Goal: Information Seeking & Learning: Learn about a topic

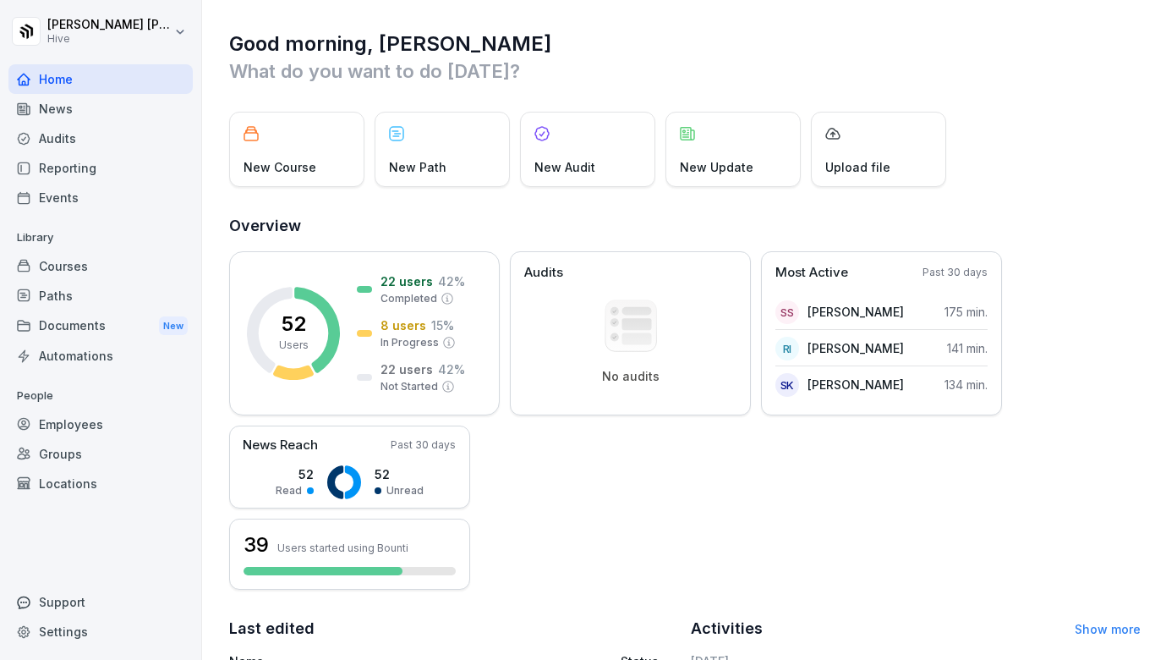
click at [115, 266] on div "Courses" at bounding box center [100, 266] width 184 height 30
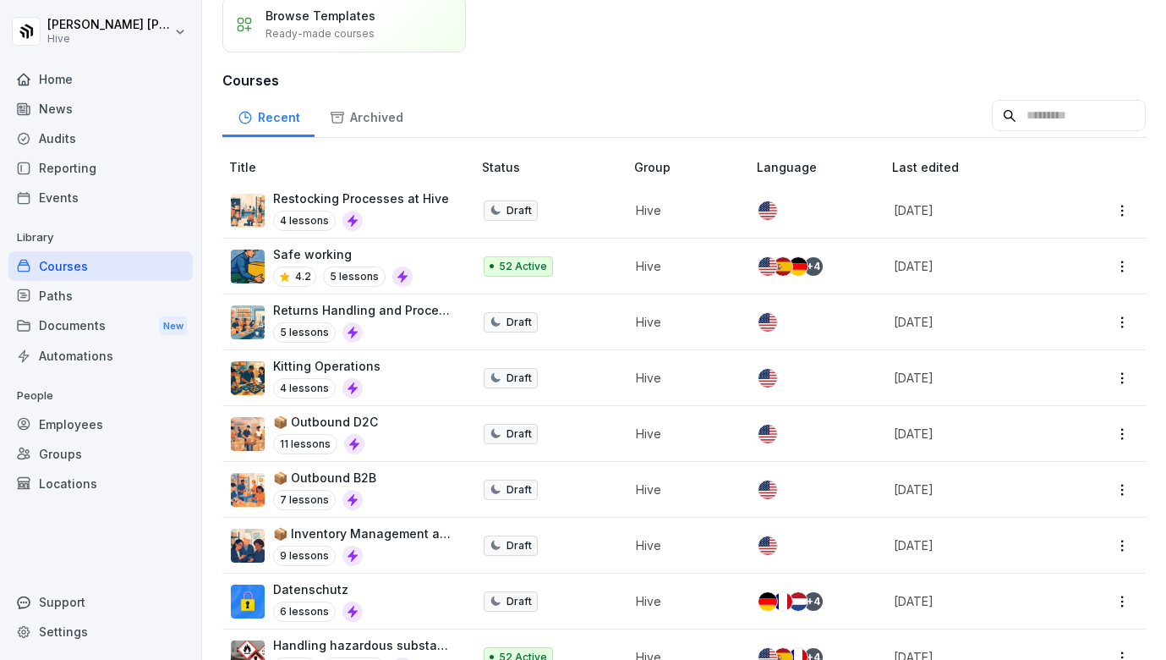
scroll to position [129, 0]
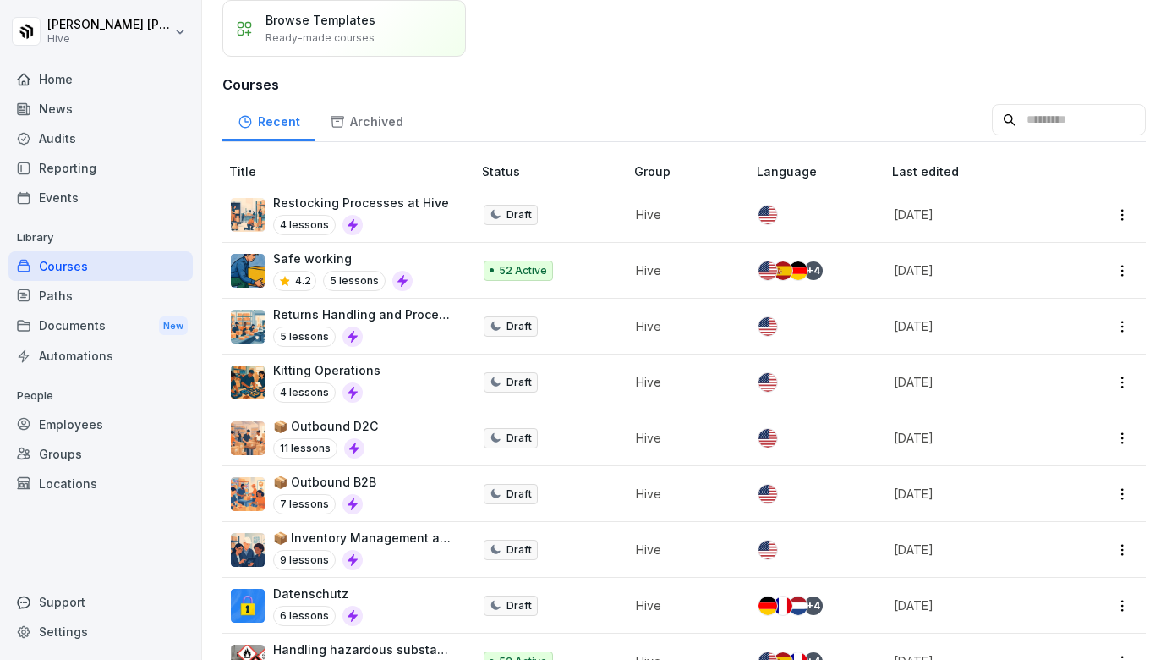
click at [394, 214] on div "Restocking Processes at Hive 4 lessons" at bounding box center [361, 214] width 176 height 41
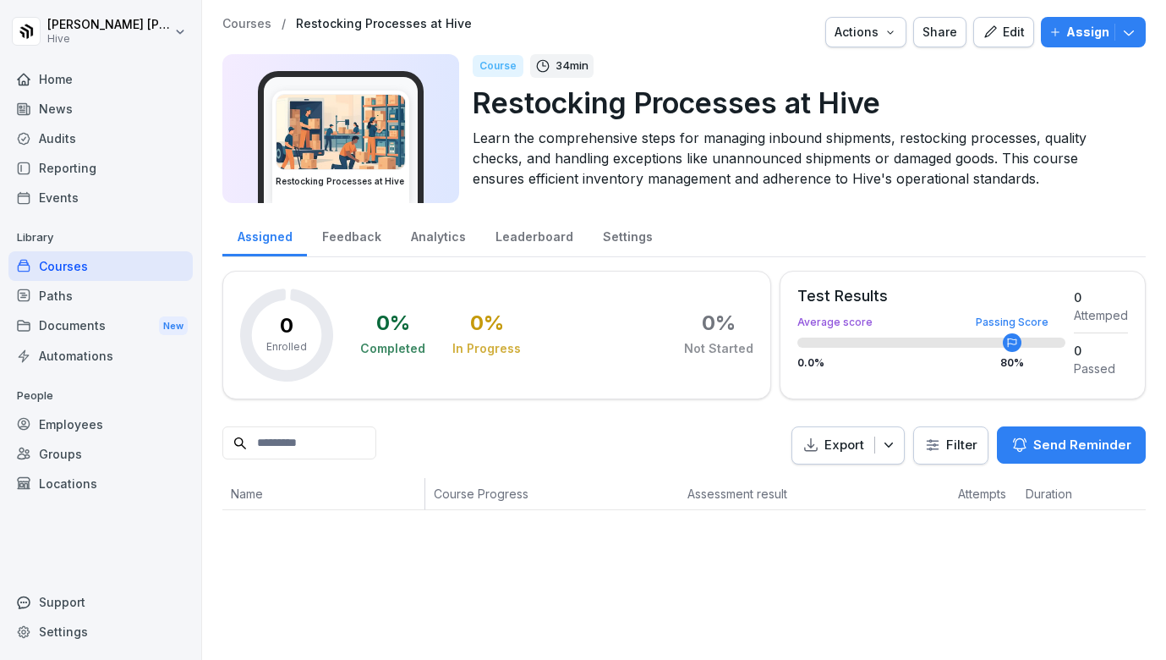
click at [996, 35] on icon "button" at bounding box center [990, 32] width 15 height 15
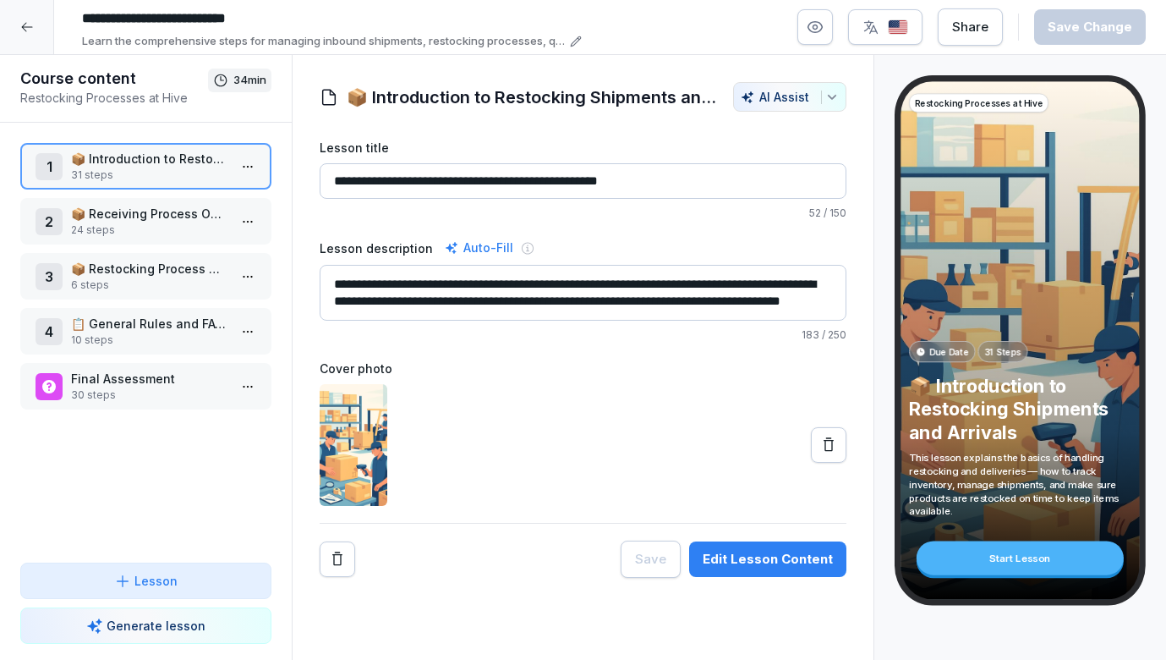
click at [167, 230] on p "24 steps" at bounding box center [149, 229] width 156 height 15
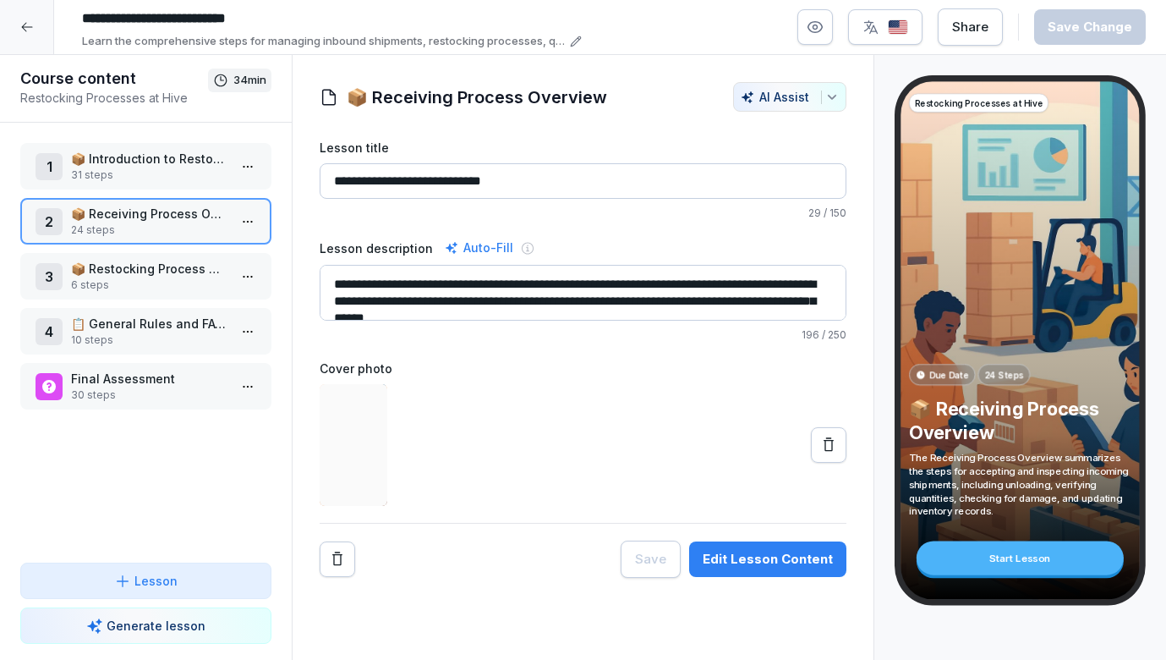
click at [162, 273] on p "📦 Restocking Process Overview" at bounding box center [149, 269] width 156 height 18
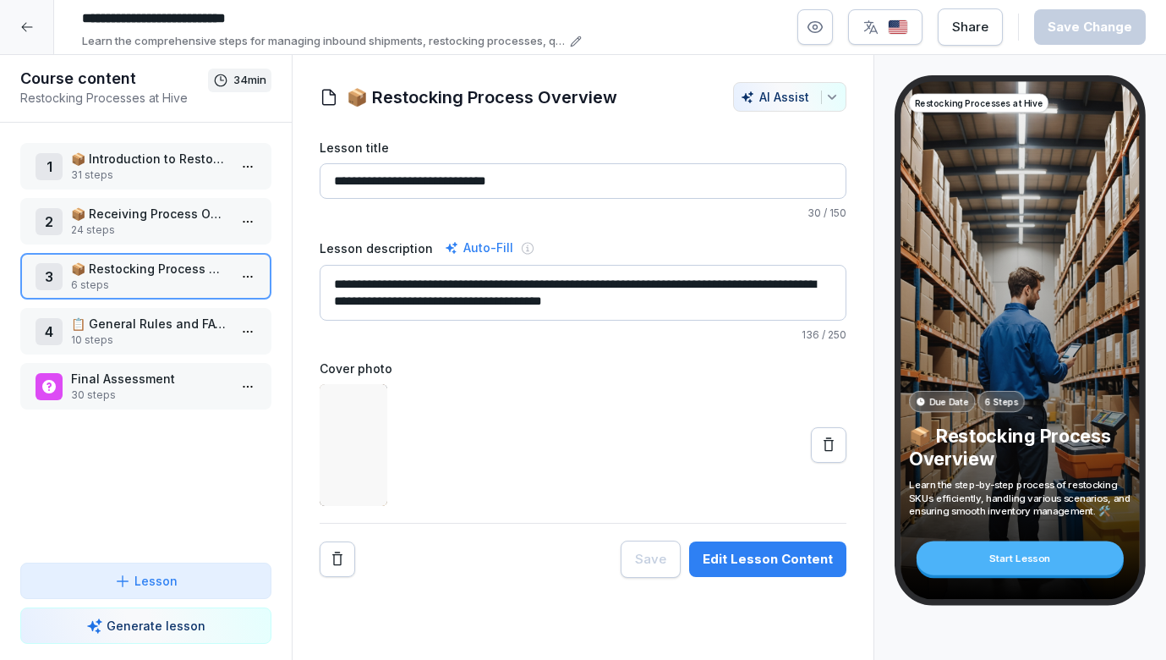
click at [152, 326] on p "📋 General Rules and FAQs for Inbound Operations" at bounding box center [149, 324] width 156 height 18
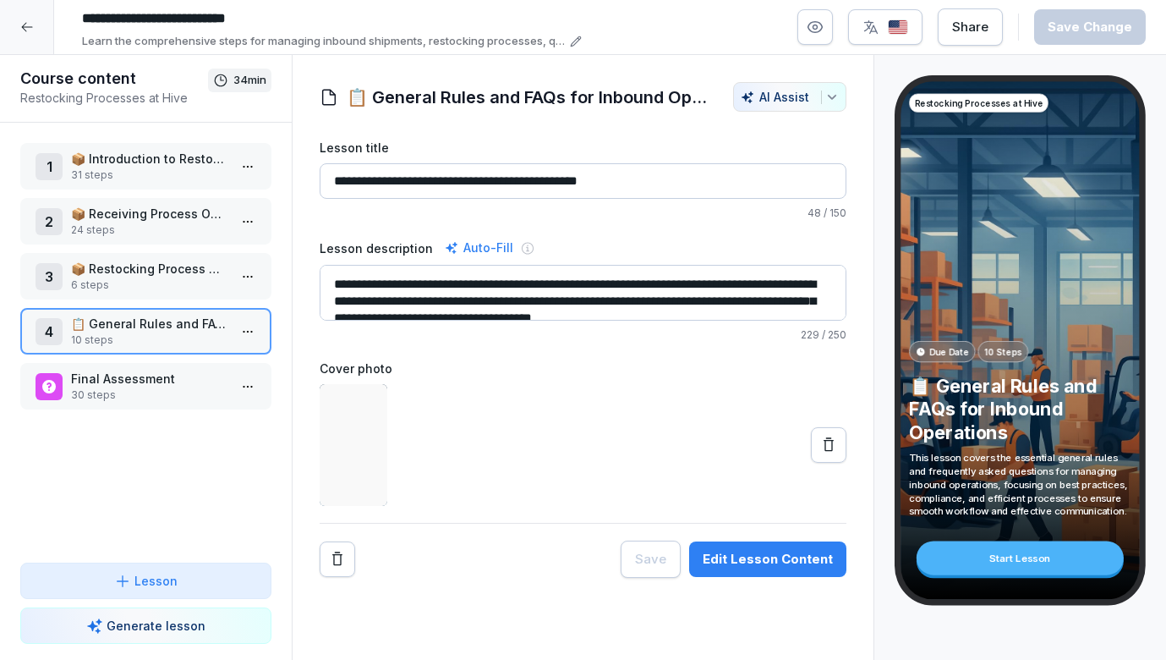
click at [145, 374] on p "Final Assessment" at bounding box center [149, 379] width 156 height 18
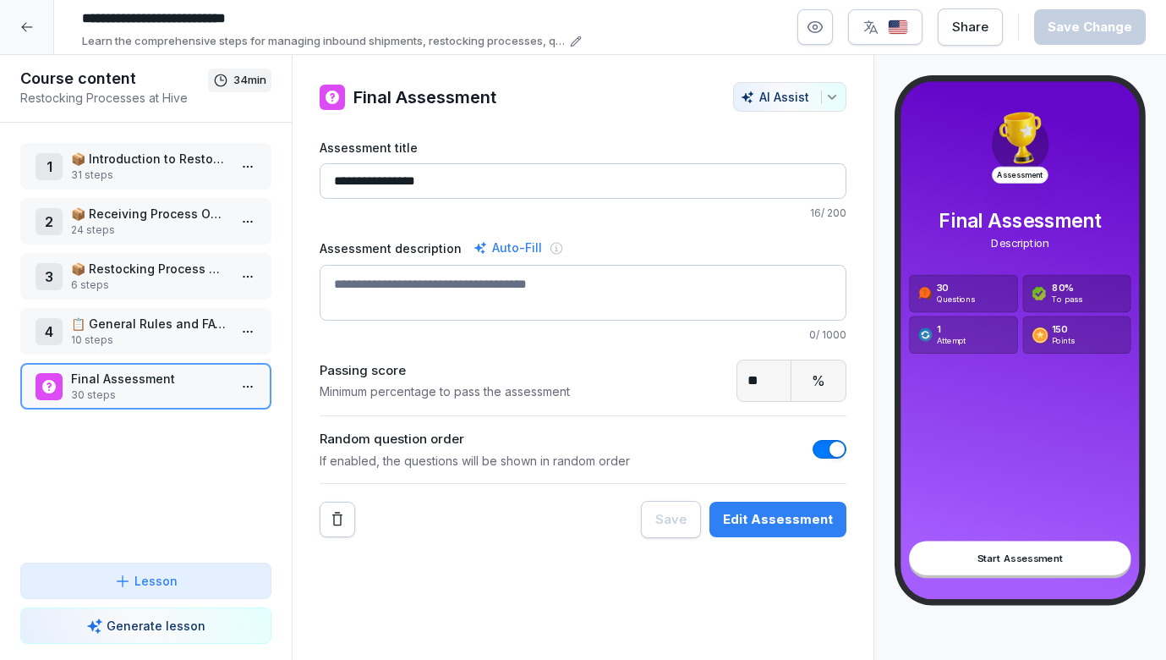
click at [162, 168] on p "31 steps" at bounding box center [149, 174] width 156 height 15
